Goal: Task Accomplishment & Management: Use online tool/utility

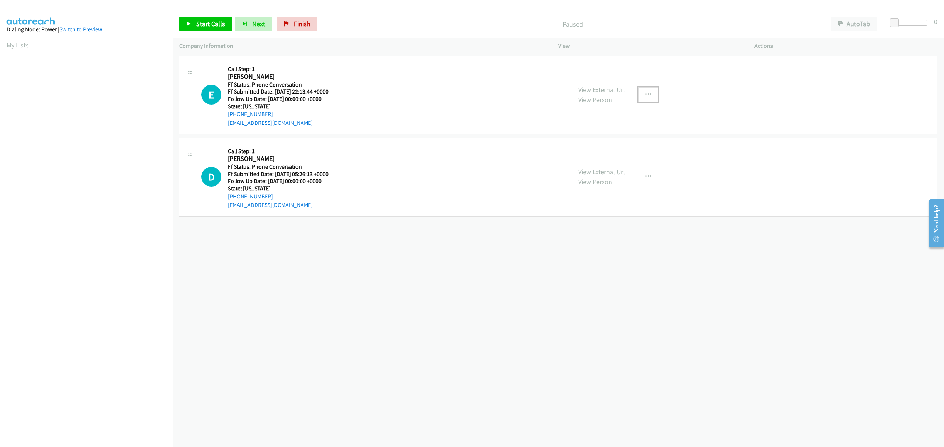
click at [649, 92] on button "button" at bounding box center [648, 94] width 20 height 15
click at [588, 139] on link "Skip Call" at bounding box center [609, 143] width 98 height 15
click at [640, 176] on button "button" at bounding box center [648, 177] width 20 height 15
click at [570, 226] on link "Skip Call" at bounding box center [609, 225] width 98 height 15
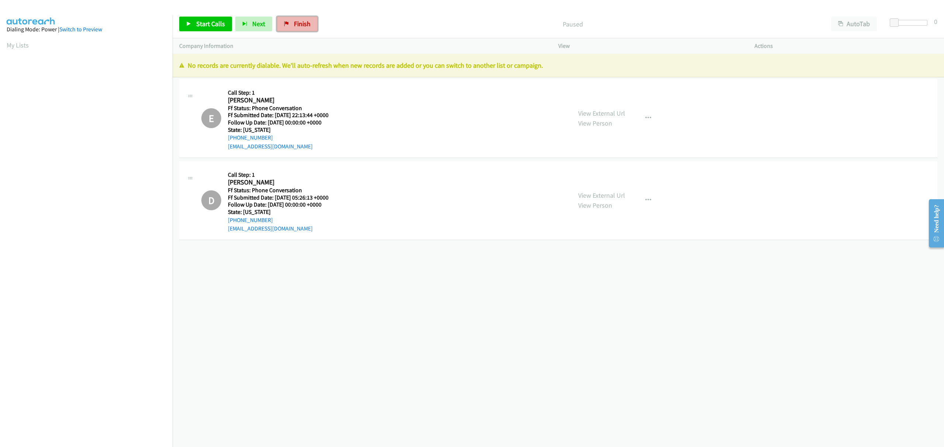
click at [294, 24] on span "Finish" at bounding box center [302, 24] width 17 height 8
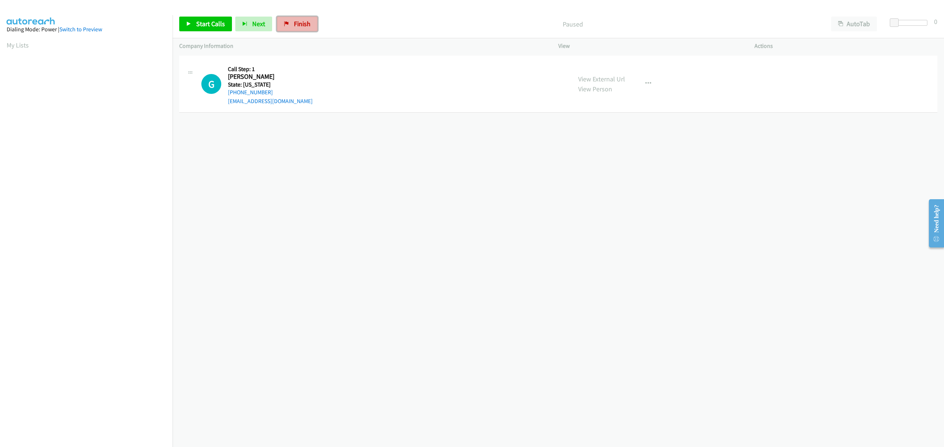
click at [301, 20] on span "Finish" at bounding box center [302, 24] width 17 height 8
